Goal: Navigation & Orientation: Find specific page/section

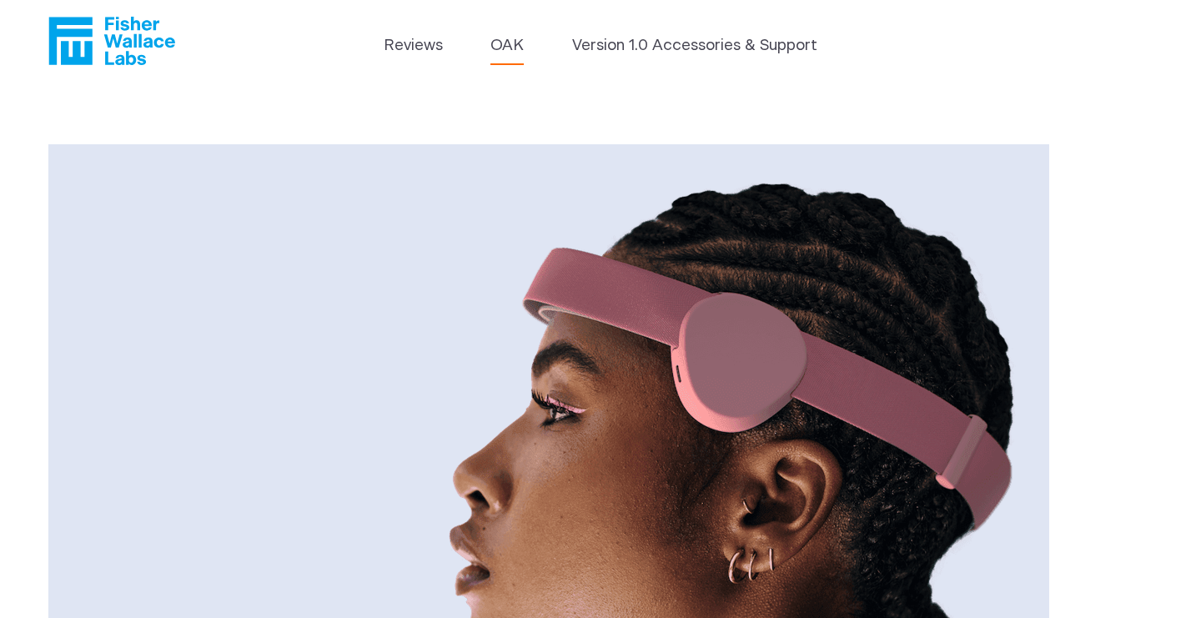
scroll to position [17, 0]
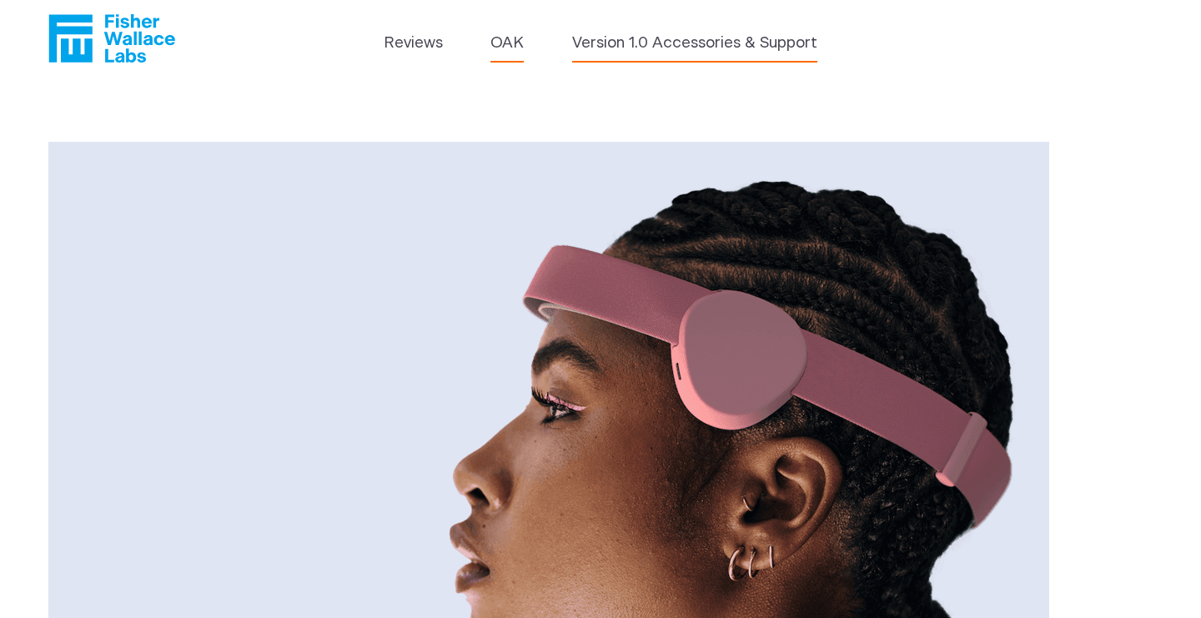
click at [668, 33] on link "Version 1.0 Accessories & Support" at bounding box center [694, 43] width 245 height 23
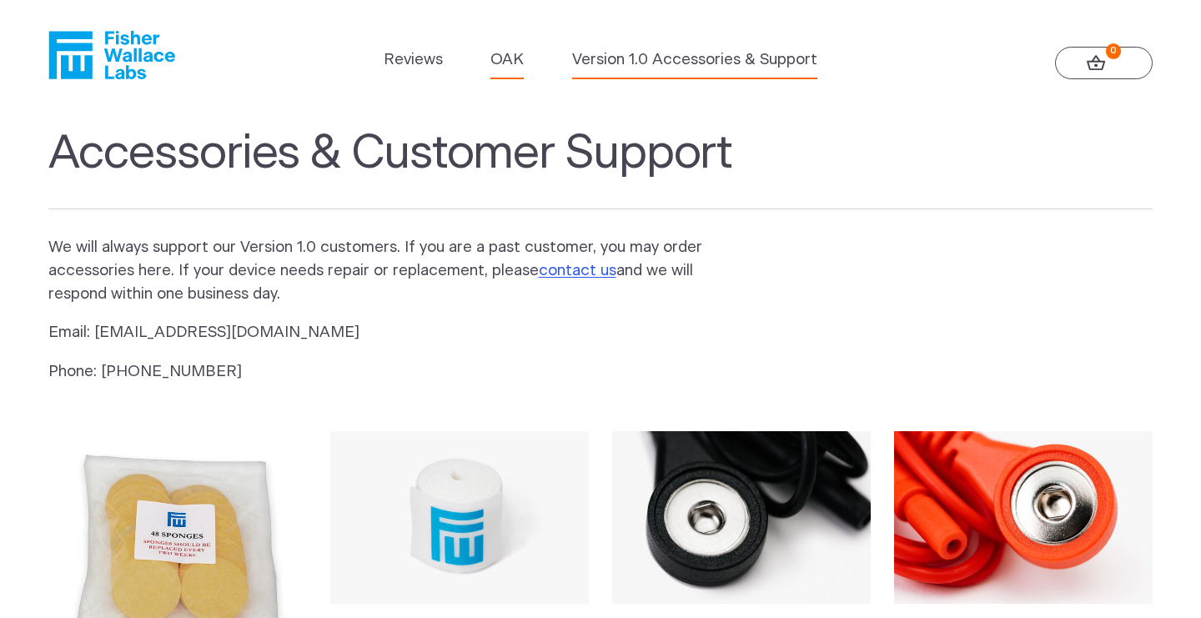
click at [516, 62] on link "OAK" at bounding box center [507, 59] width 33 height 23
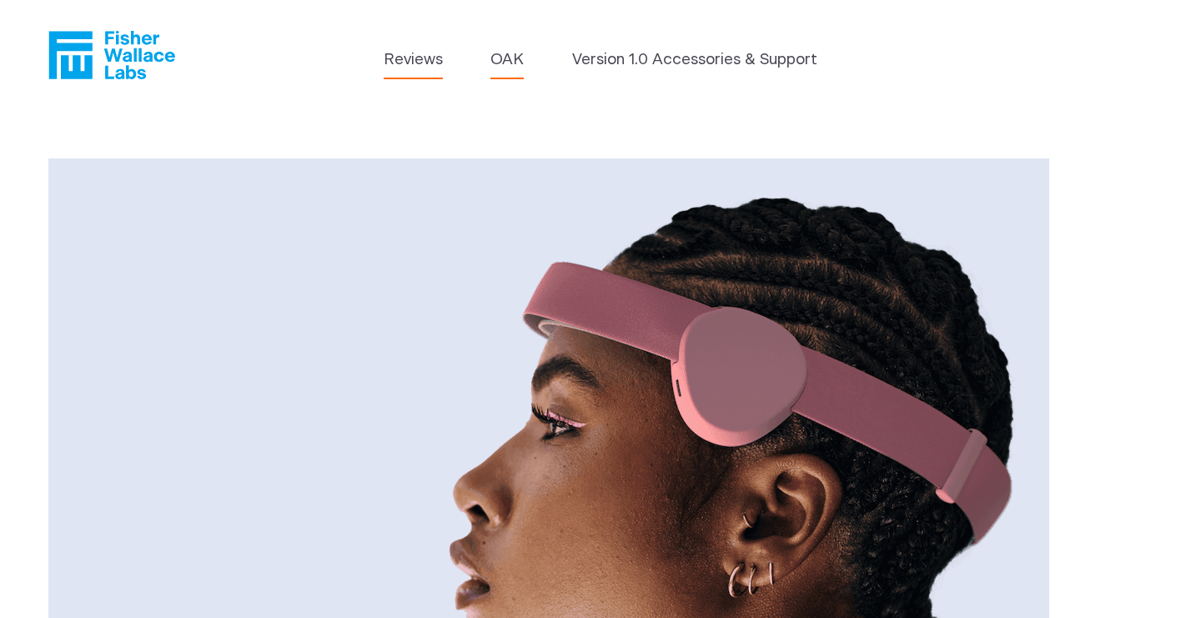
click at [422, 63] on link "Reviews" at bounding box center [413, 59] width 59 height 23
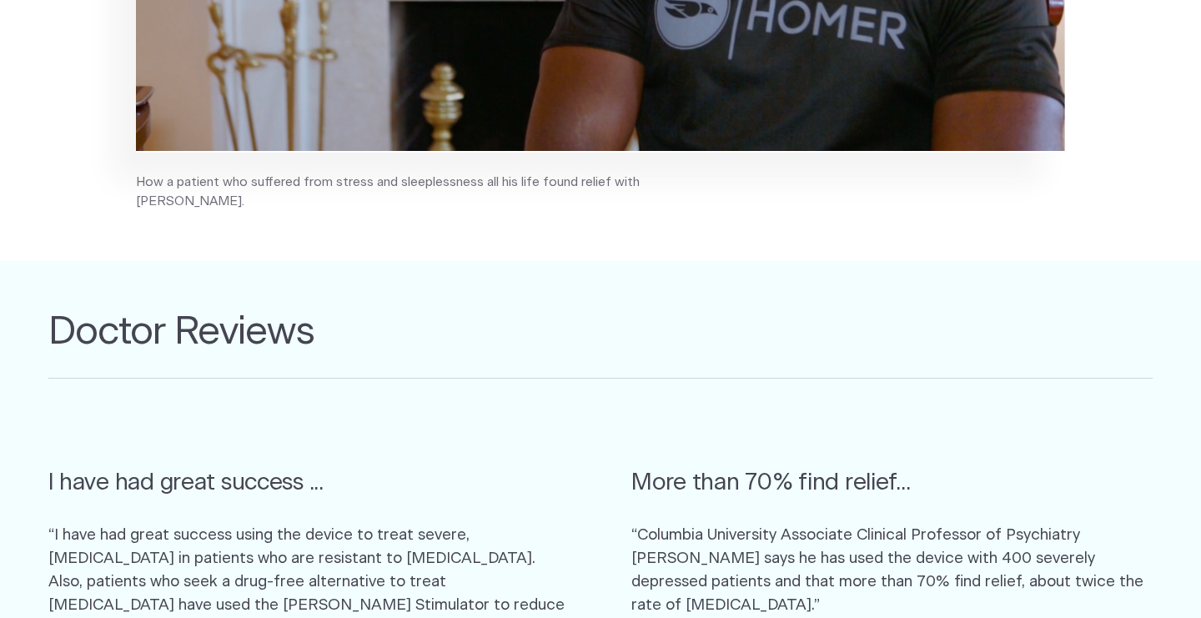
scroll to position [729, 0]
